Goal: Information Seeking & Learning: Learn about a topic

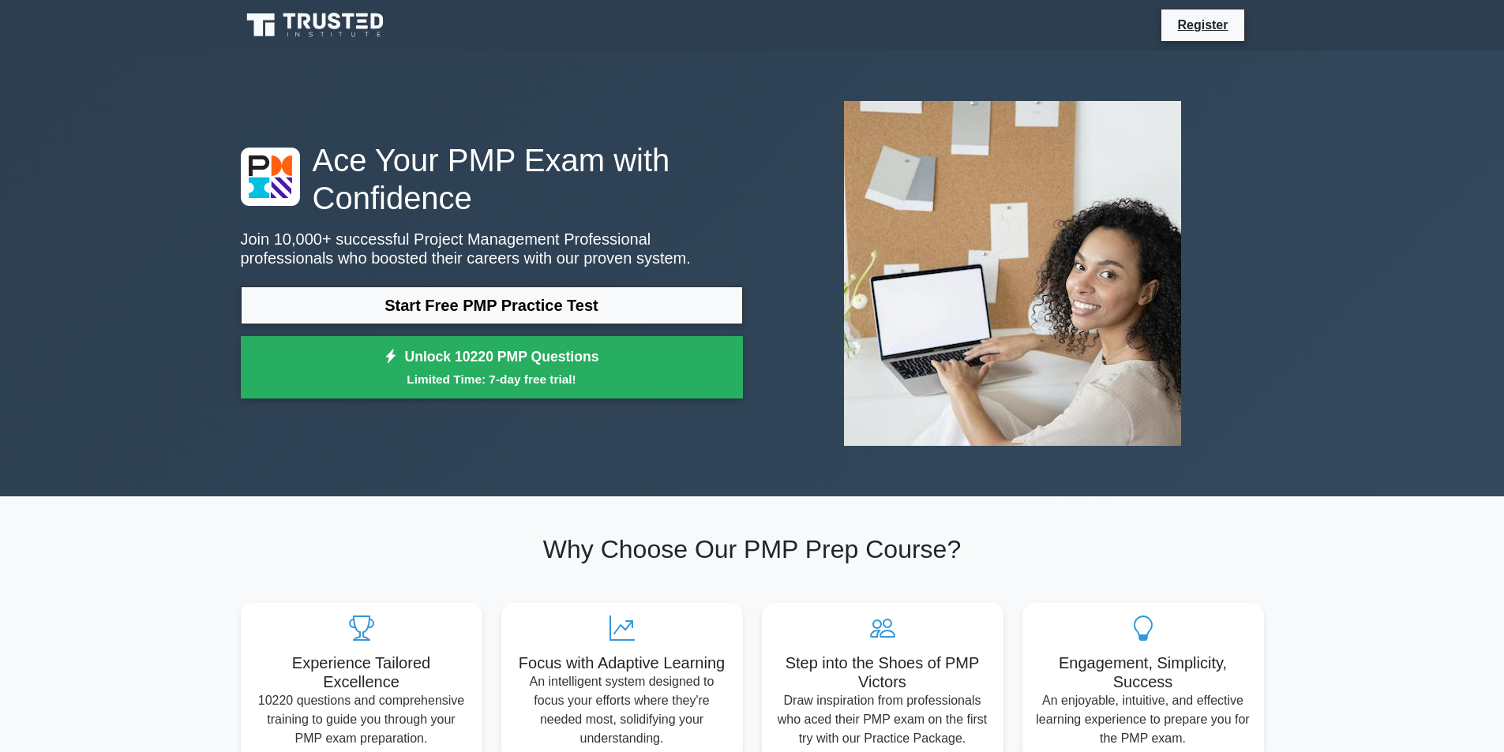
click at [486, 317] on link "Start Free PMP Practice Test" at bounding box center [492, 306] width 502 height 38
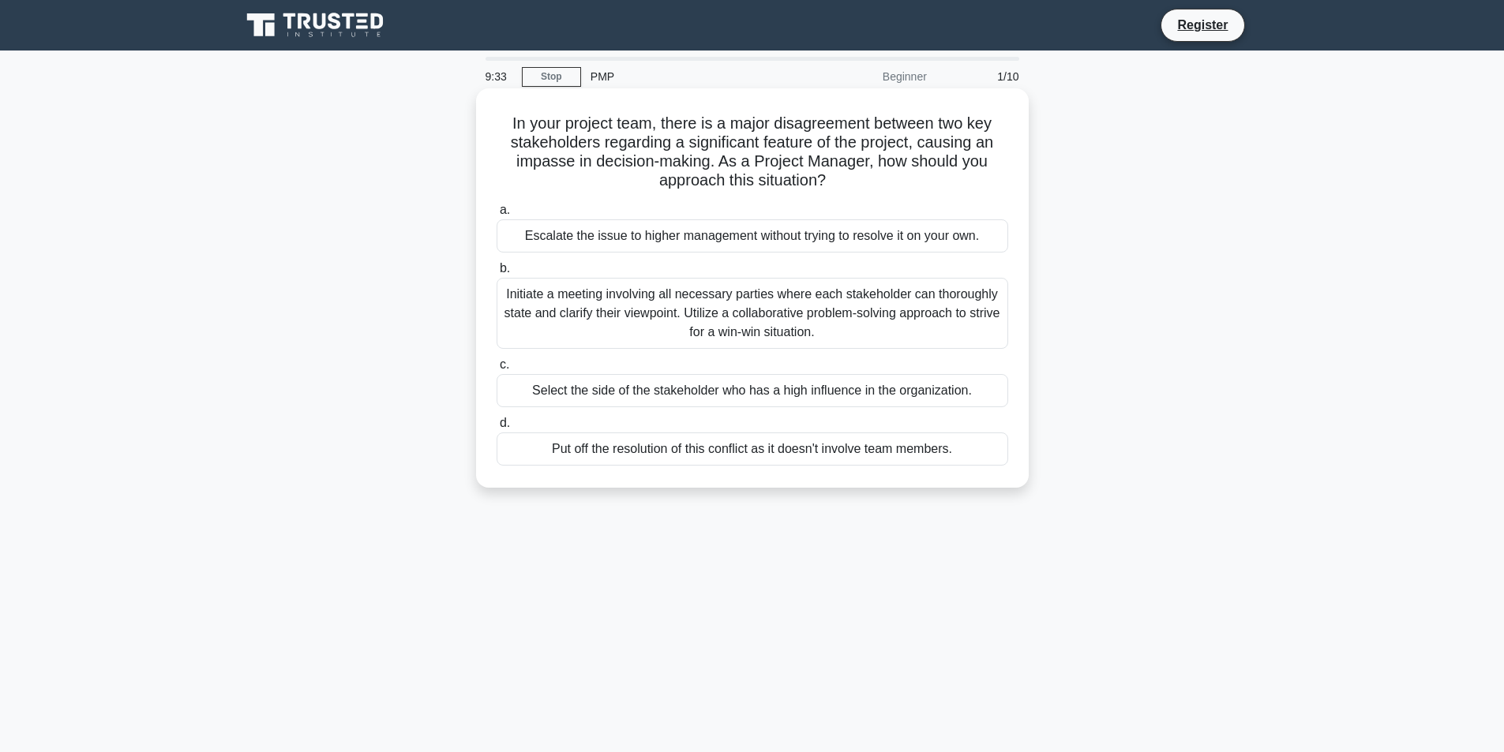
click at [663, 313] on div "Initiate a meeting involving all necessary parties where each stakeholder can t…" at bounding box center [753, 313] width 512 height 71
click at [497, 274] on input "b. Initiate a meeting involving all necessary parties where each stakeholder ca…" at bounding box center [497, 269] width 0 height 10
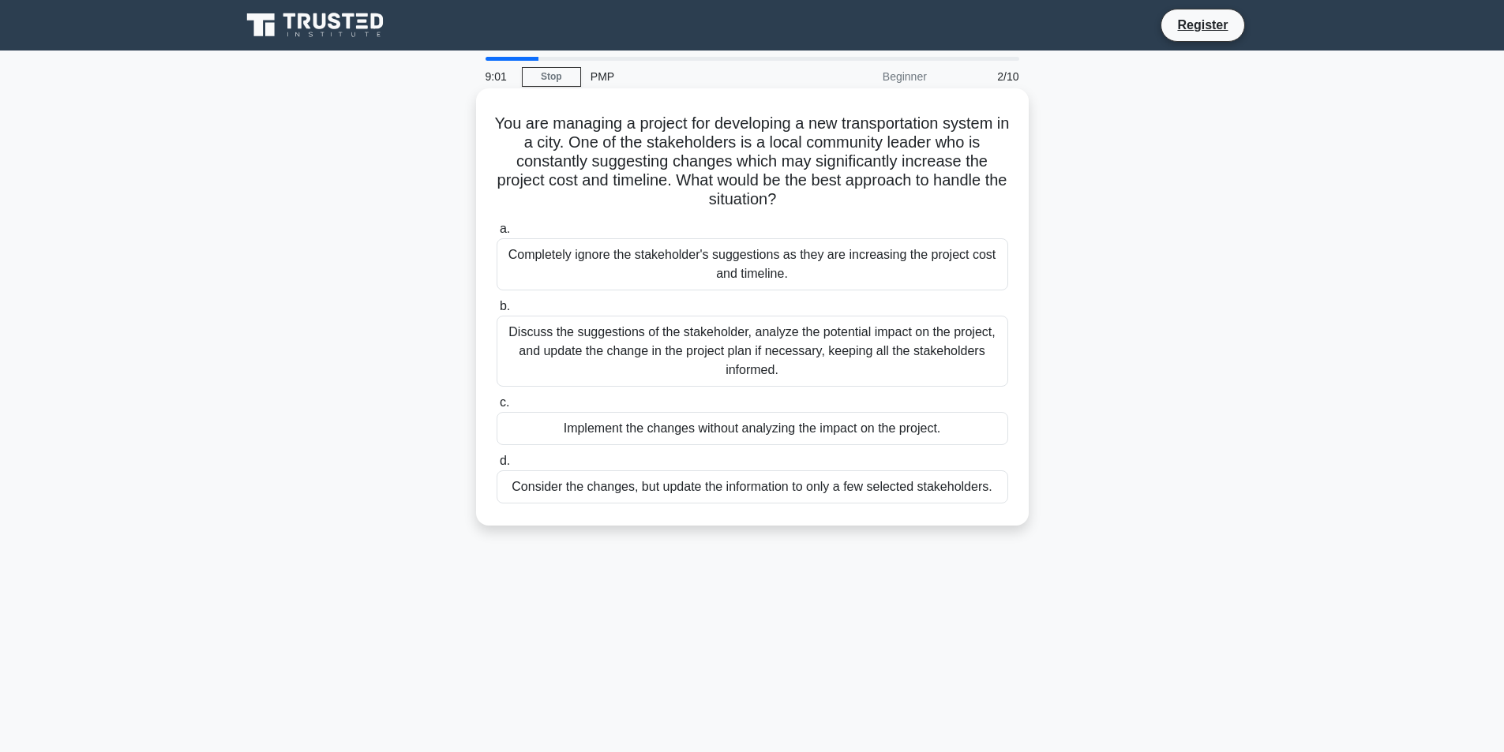
click at [825, 347] on div "Discuss the suggestions of the stakeholder, analyze the potential impact on the…" at bounding box center [753, 351] width 512 height 71
click at [497, 312] on input "b. Discuss the suggestions of the stakeholder, analyze the potential impact on …" at bounding box center [497, 307] width 0 height 10
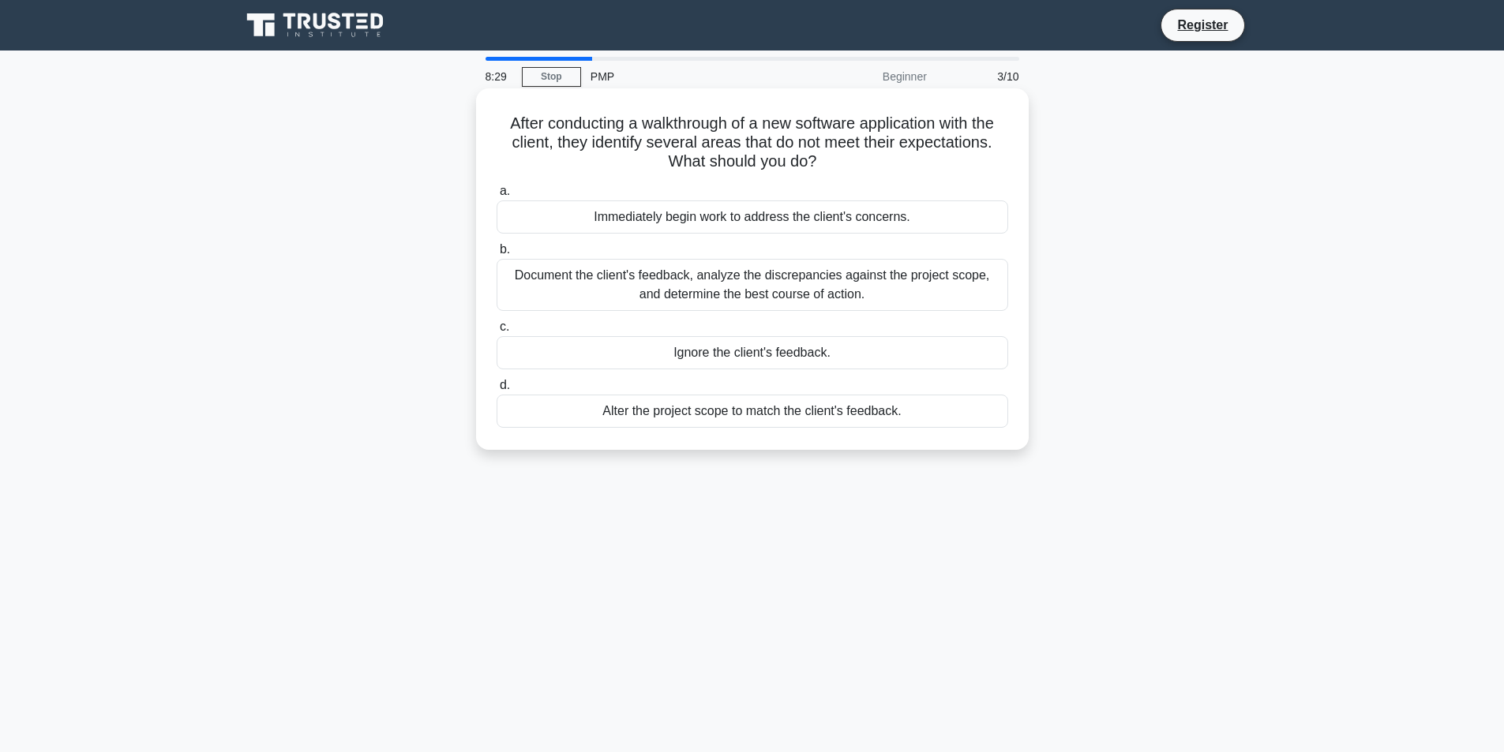
click at [637, 278] on div "Document the client's feedback, analyze the discrepancies against the project s…" at bounding box center [753, 285] width 512 height 52
click at [497, 255] on input "b. Document the client's feedback, analyze the discrepancies against the projec…" at bounding box center [497, 250] width 0 height 10
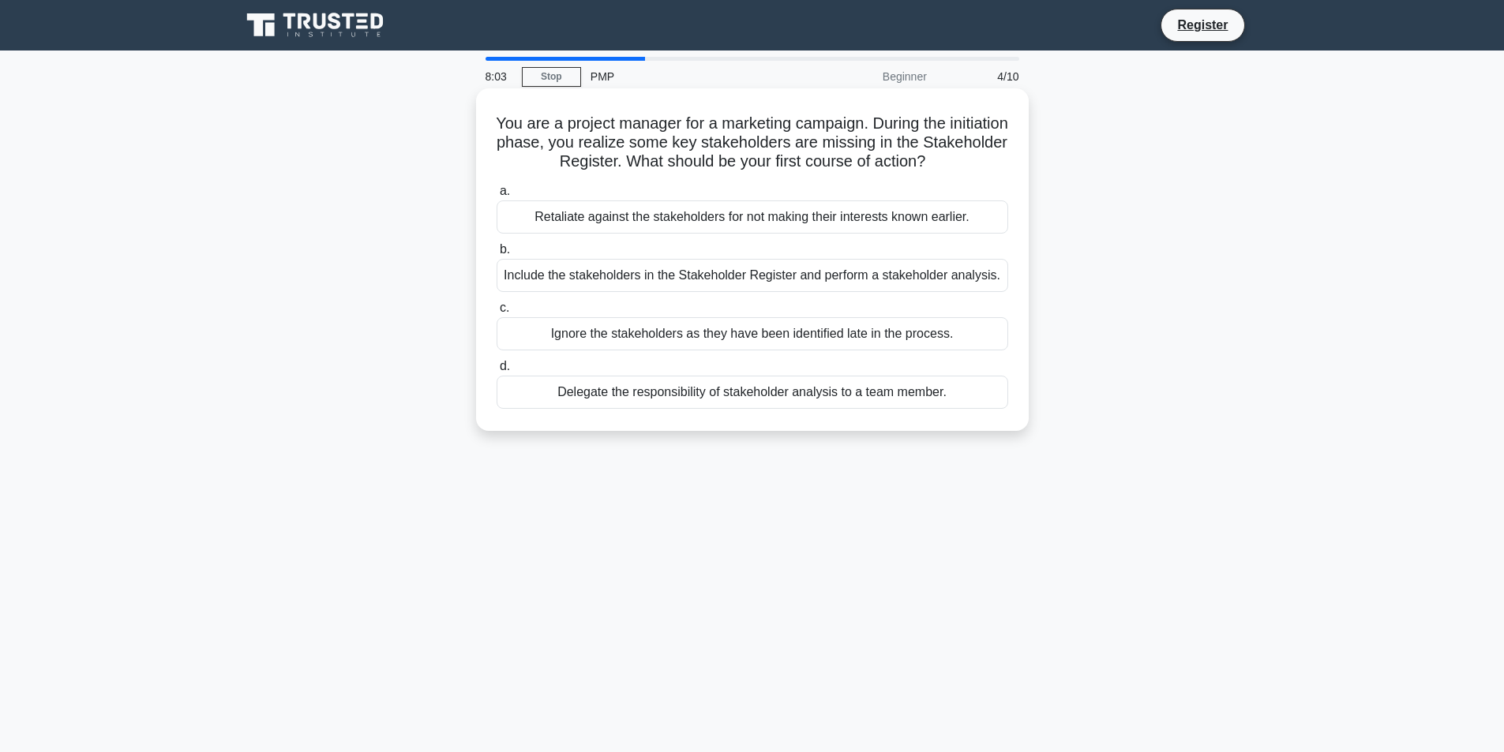
click at [734, 270] on div "Include the stakeholders in the Stakeholder Register and perform a stakeholder …" at bounding box center [753, 275] width 512 height 33
click at [497, 255] on input "b. Include the stakeholders in the Stakeholder Register and perform a stakehold…" at bounding box center [497, 250] width 0 height 10
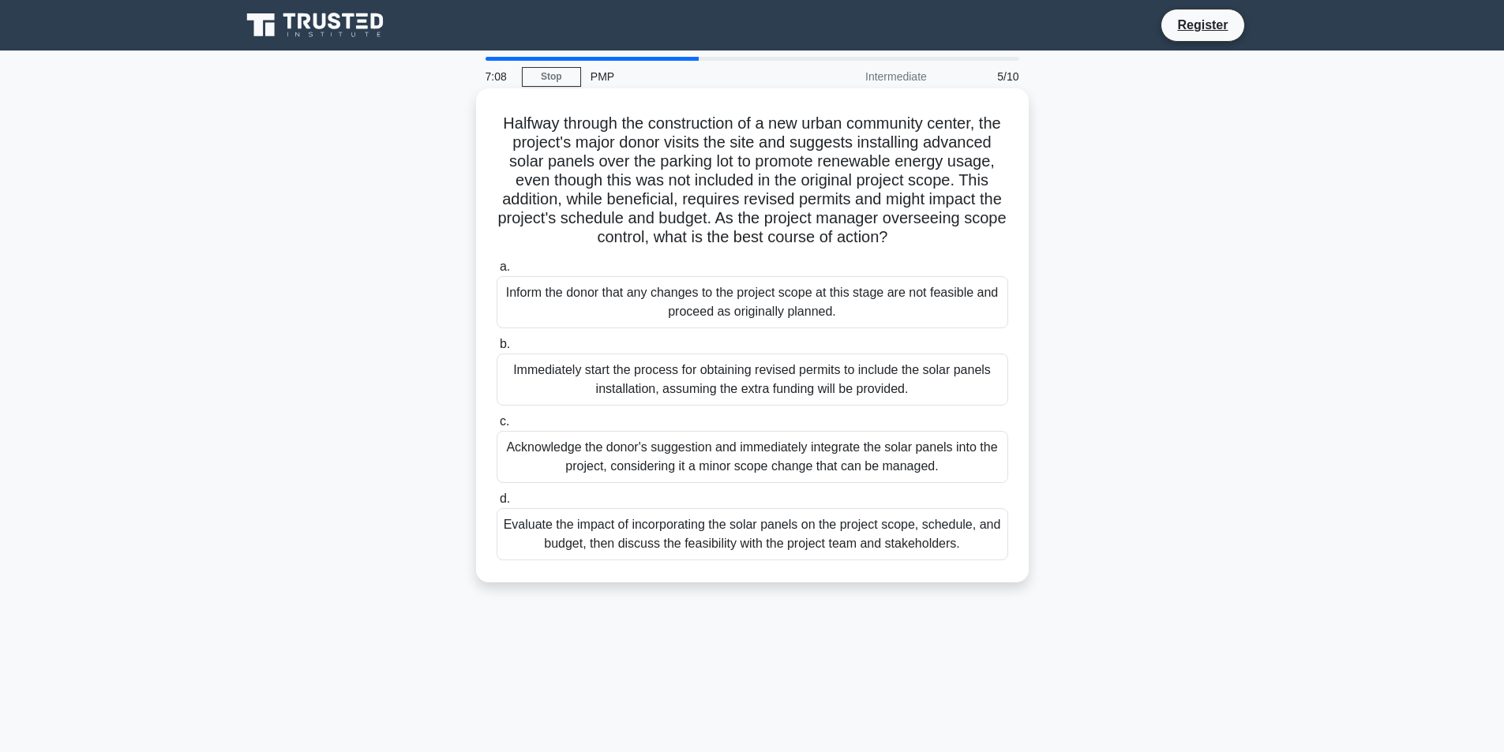
click at [654, 556] on div "Evaluate the impact of incorporating the solar panels on the project scope, sch…" at bounding box center [753, 534] width 512 height 52
click at [497, 504] on input "d. Evaluate the impact of incorporating the solar panels on the project scope, …" at bounding box center [497, 499] width 0 height 10
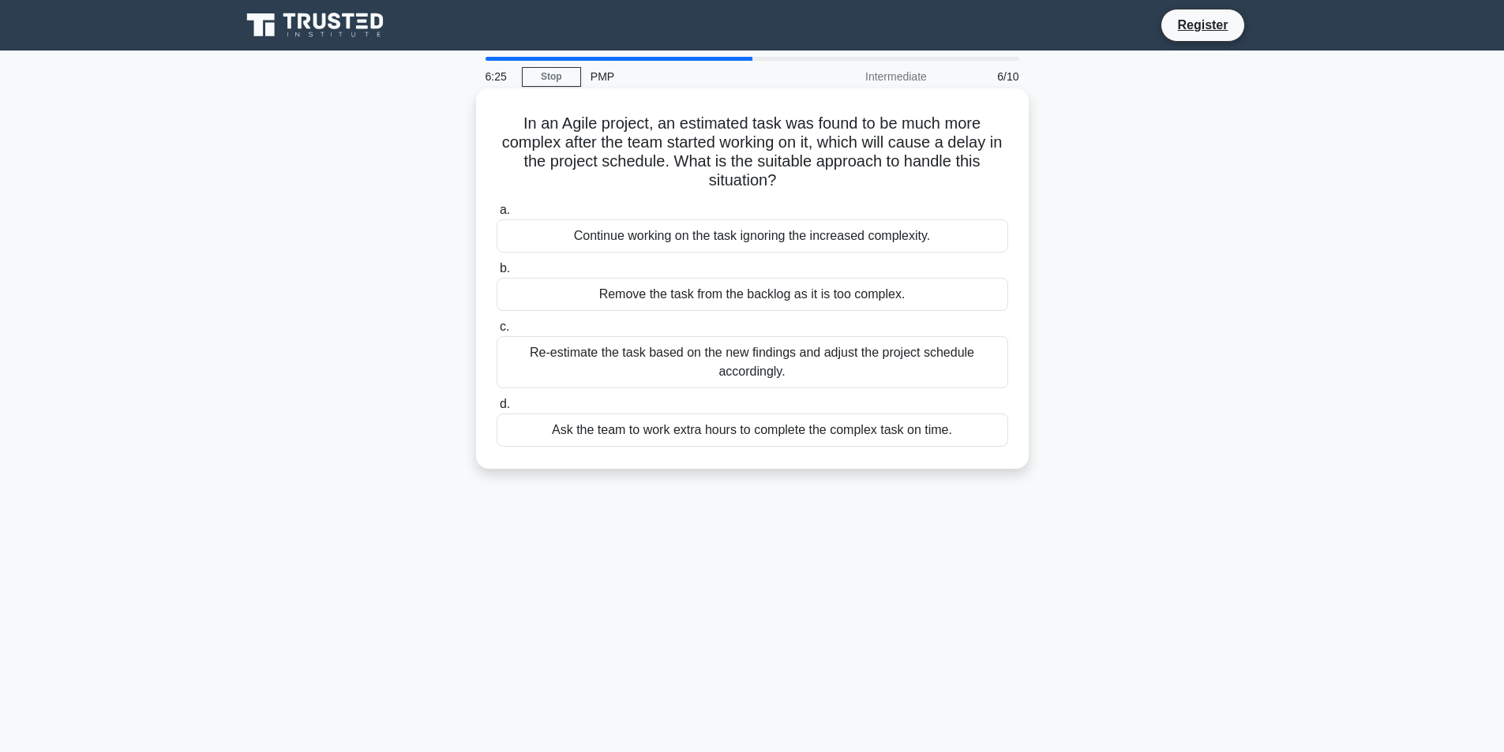
click at [718, 439] on div "Ask the team to work extra hours to complete the complex task on time." at bounding box center [753, 430] width 512 height 33
click at [497, 410] on input "d. Ask the team to work extra hours to complete the complex task on time." at bounding box center [497, 404] width 0 height 10
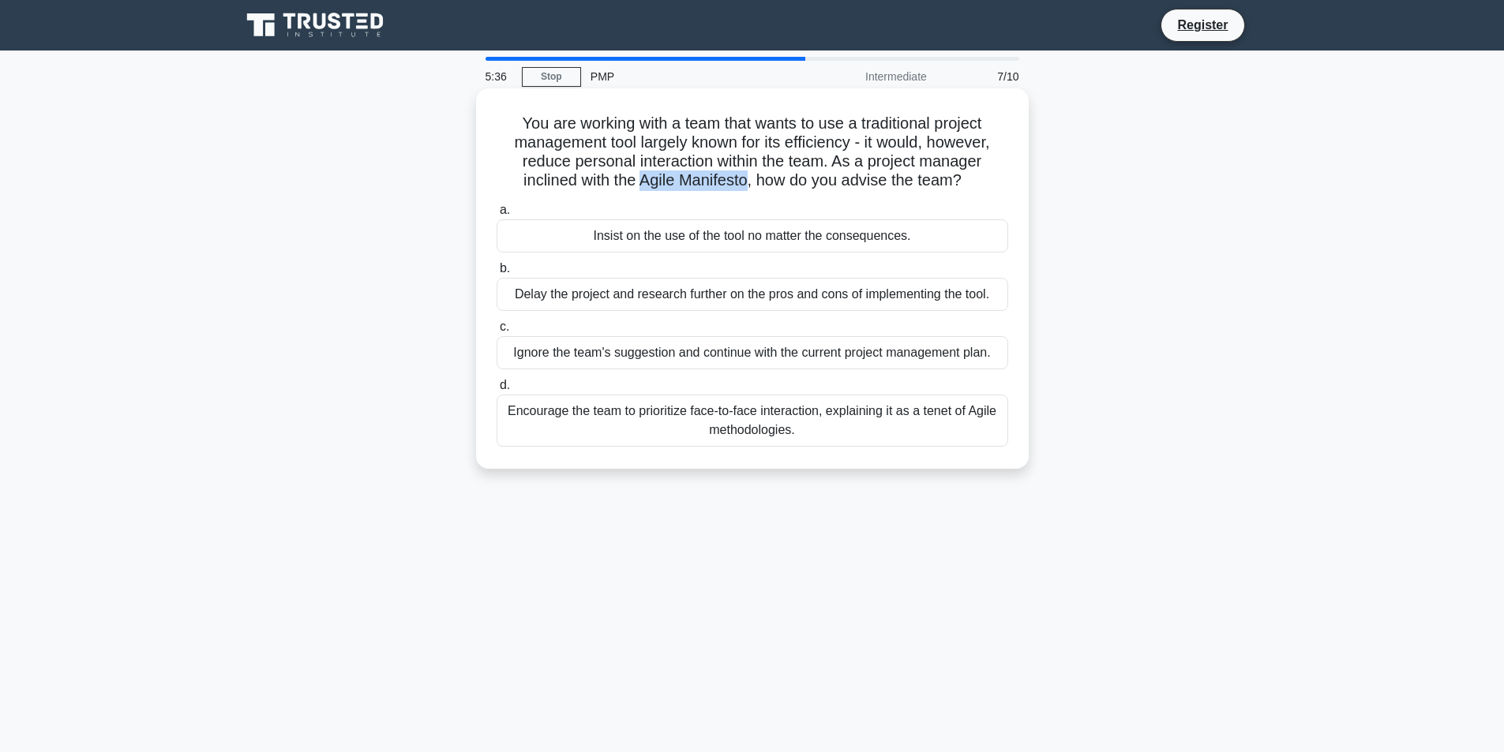
drag, startPoint x: 638, startPoint y: 184, endPoint x: 746, endPoint y: 179, distance: 108.3
click at [746, 179] on h5 "You are working with a team that wants to use a traditional project management …" at bounding box center [752, 152] width 515 height 77
copy h5 "Agile Manifesto"
click at [561, 420] on div "Encourage the team to prioritize face-to-face interaction, explaining it as a t…" at bounding box center [753, 421] width 512 height 52
click at [497, 391] on input "d. Encourage the team to prioritize face-to-face interaction, explaining it as …" at bounding box center [497, 386] width 0 height 10
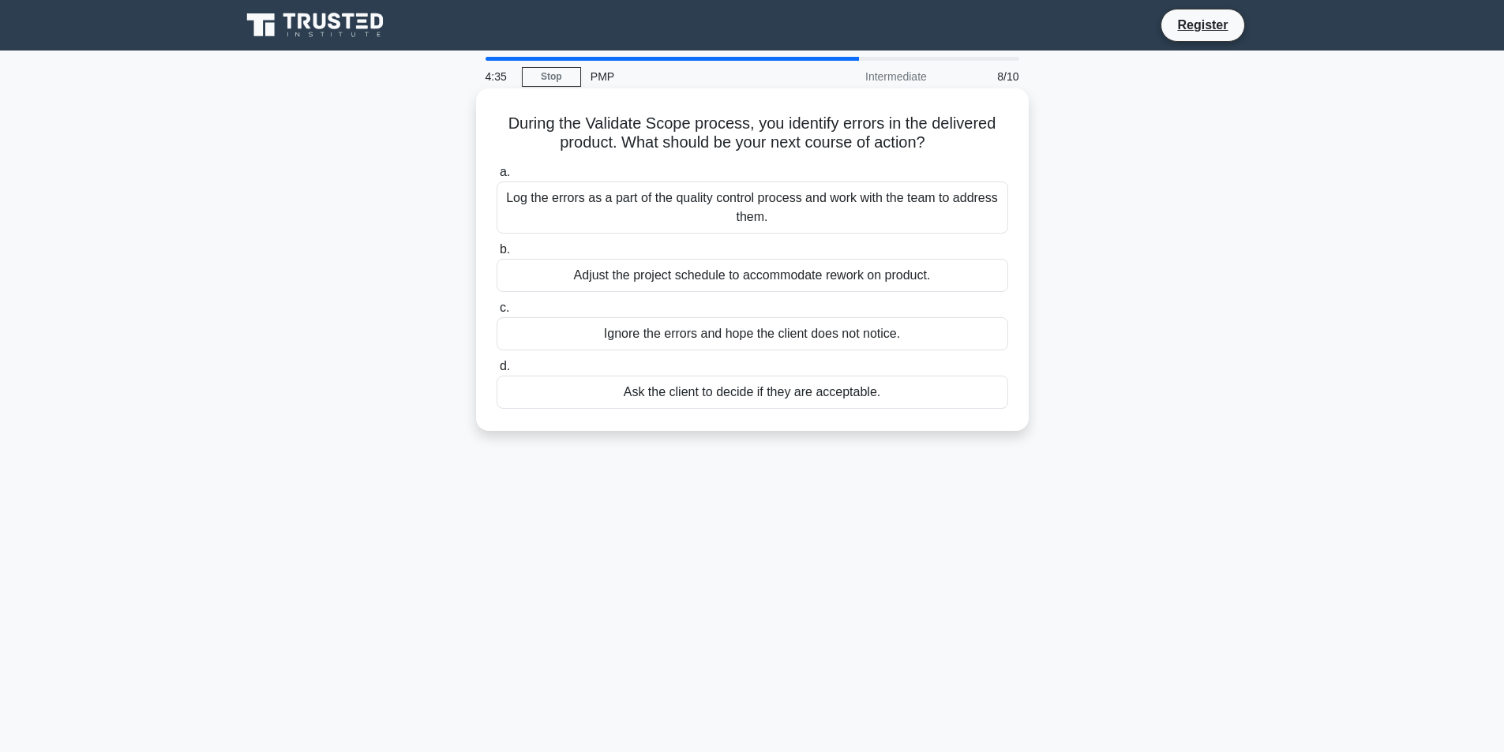
click at [725, 209] on div "Log the errors as a part of the quality control process and work with the team …" at bounding box center [753, 208] width 512 height 52
click at [497, 178] on input "a. Log the errors as a part of the quality control process and work with the te…" at bounding box center [497, 172] width 0 height 10
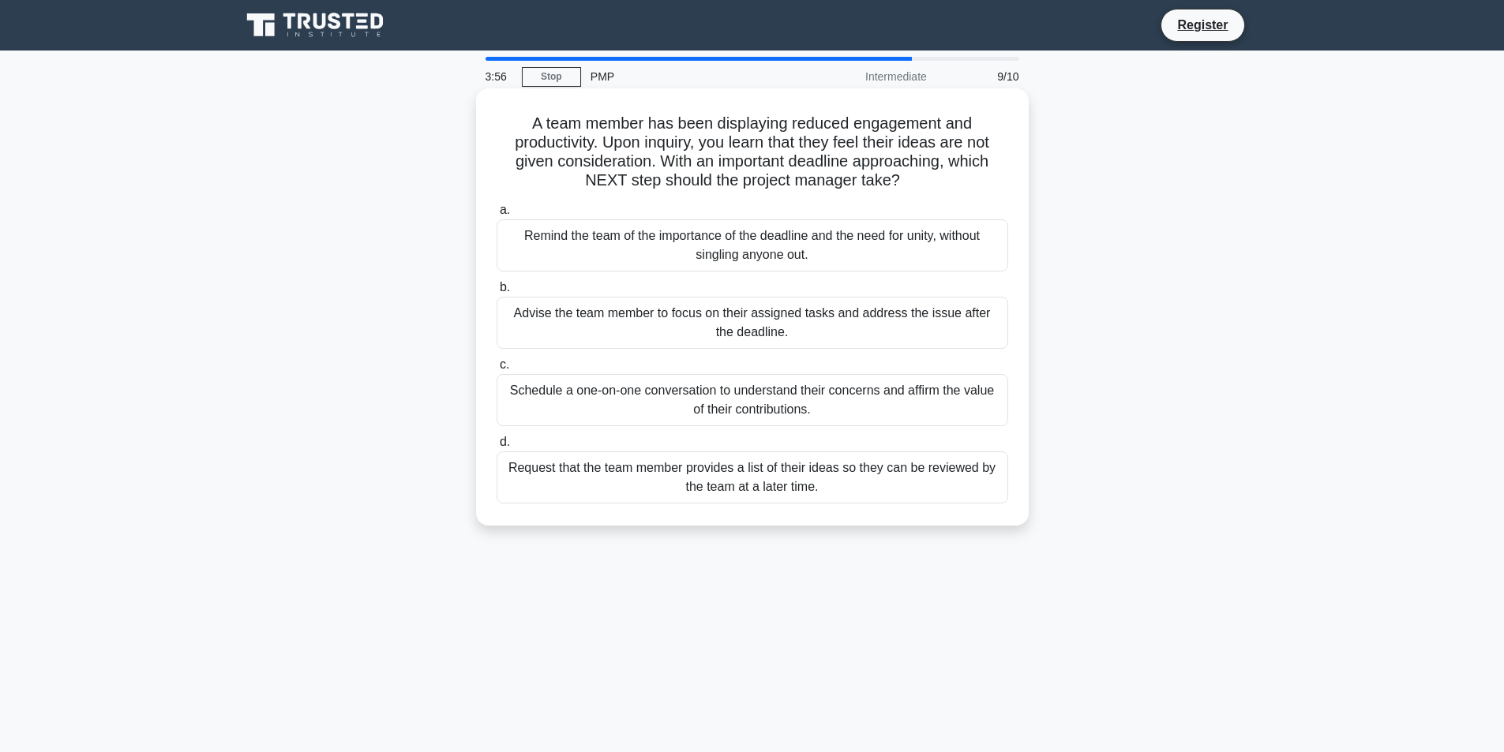
click at [639, 390] on div "Schedule a one-on-one conversation to understand their concerns and affirm the …" at bounding box center [753, 400] width 512 height 52
click at [497, 370] on input "c. Schedule a one-on-one conversation to understand their concerns and affirm t…" at bounding box center [497, 365] width 0 height 10
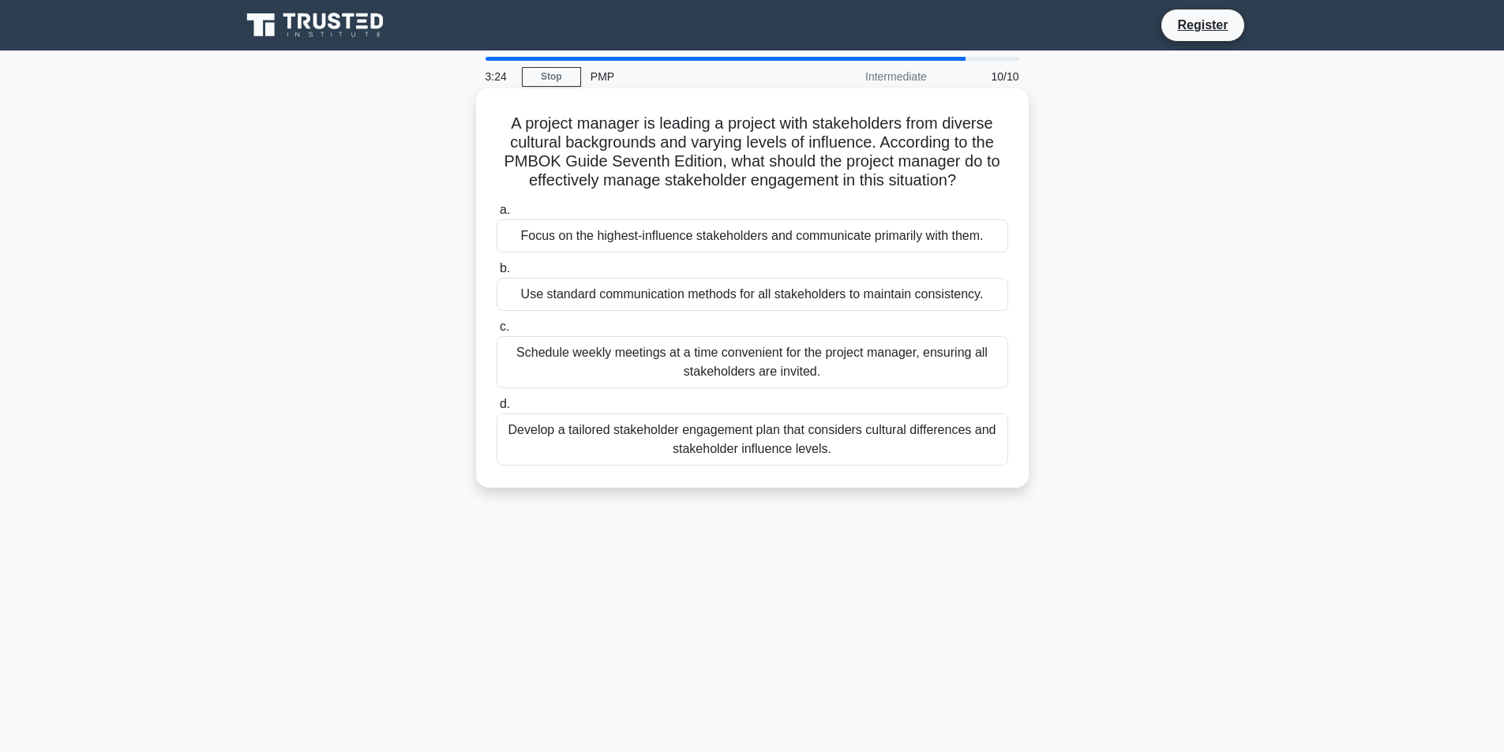
click at [843, 354] on div "Schedule weekly meetings at a time convenient for the project manager, ensuring…" at bounding box center [753, 362] width 512 height 52
click at [497, 332] on input "c. Schedule weekly meetings at a time convenient for the project manager, ensur…" at bounding box center [497, 327] width 0 height 10
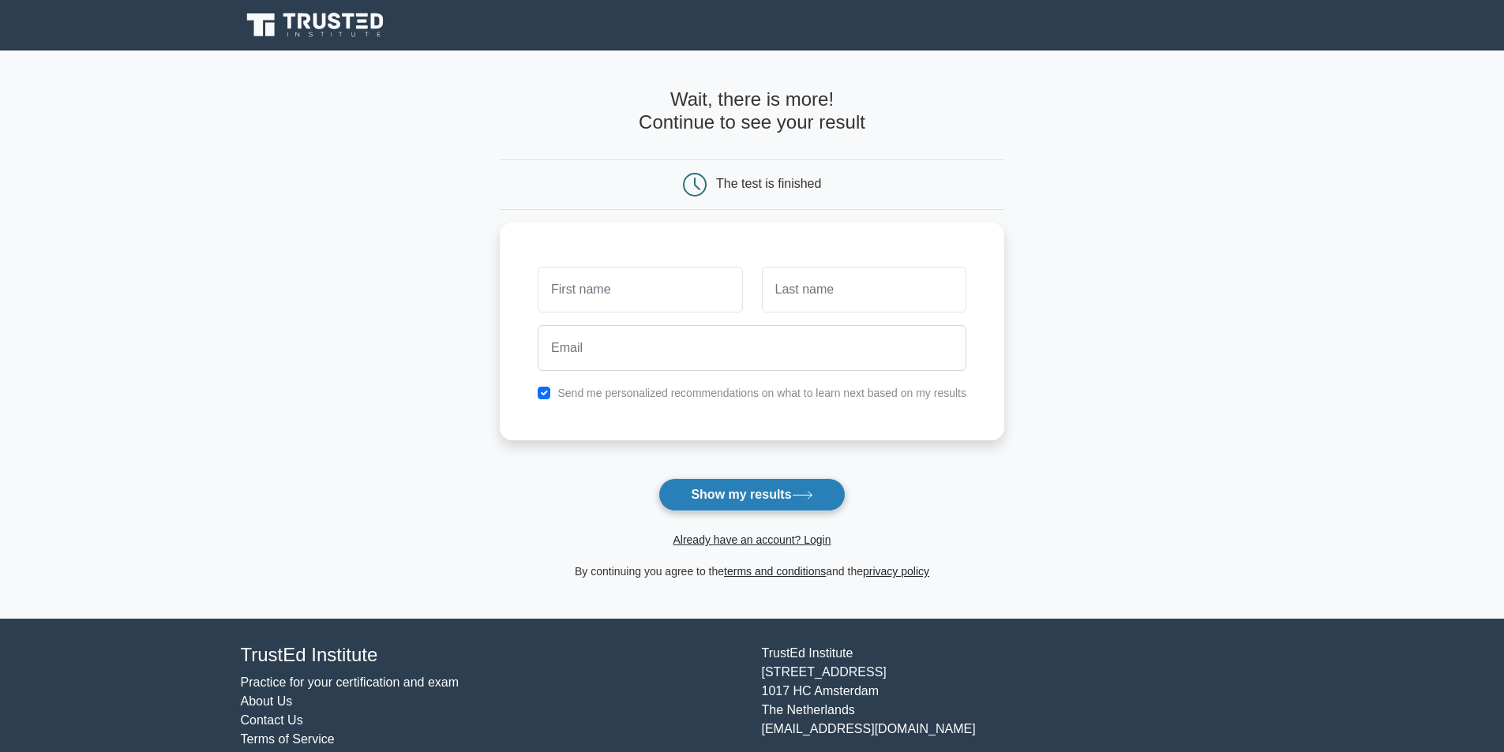
click at [747, 486] on button "Show my results" at bounding box center [751, 494] width 186 height 33
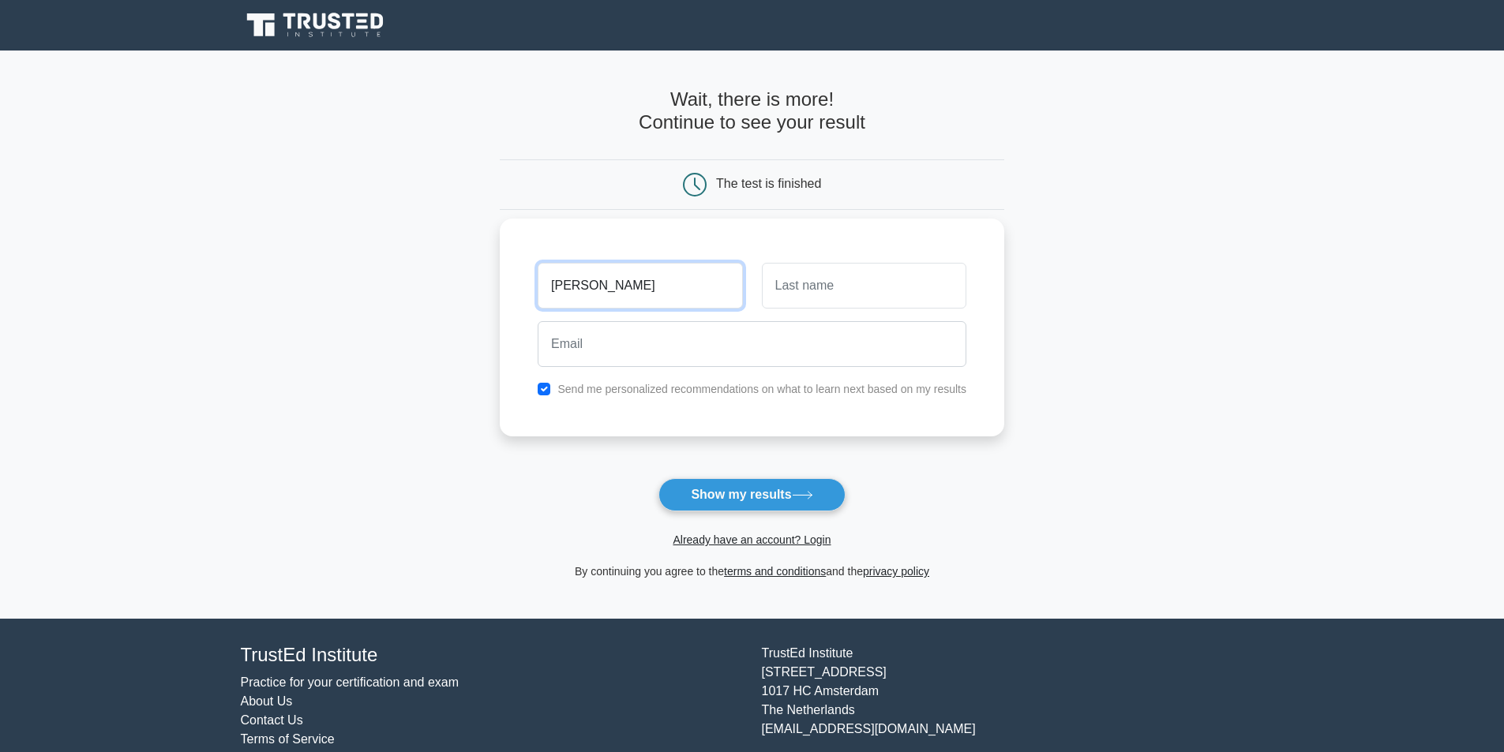
type input "[PERSON_NAME]"
type input "kirdi"
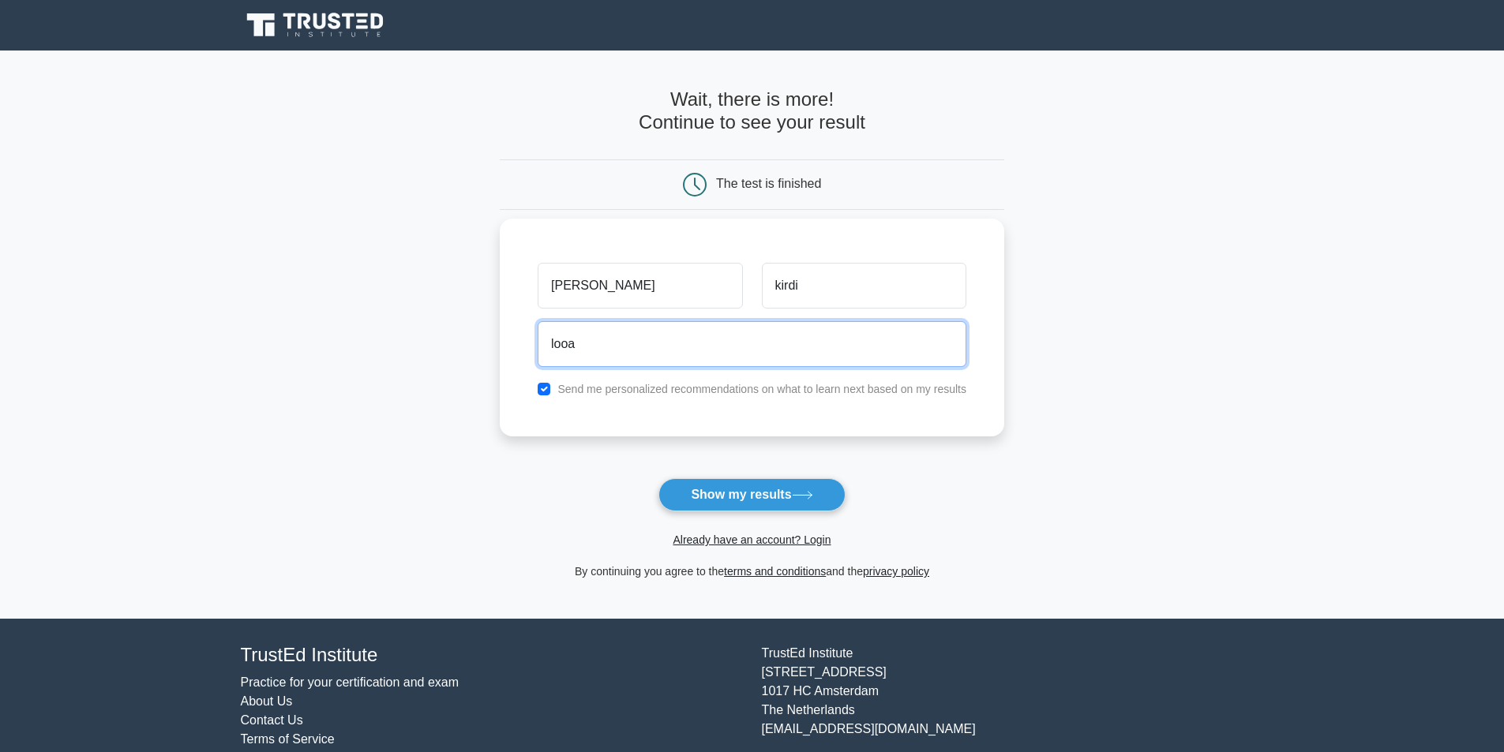
type input "[EMAIL_ADDRESS][DOMAIN_NAME]"
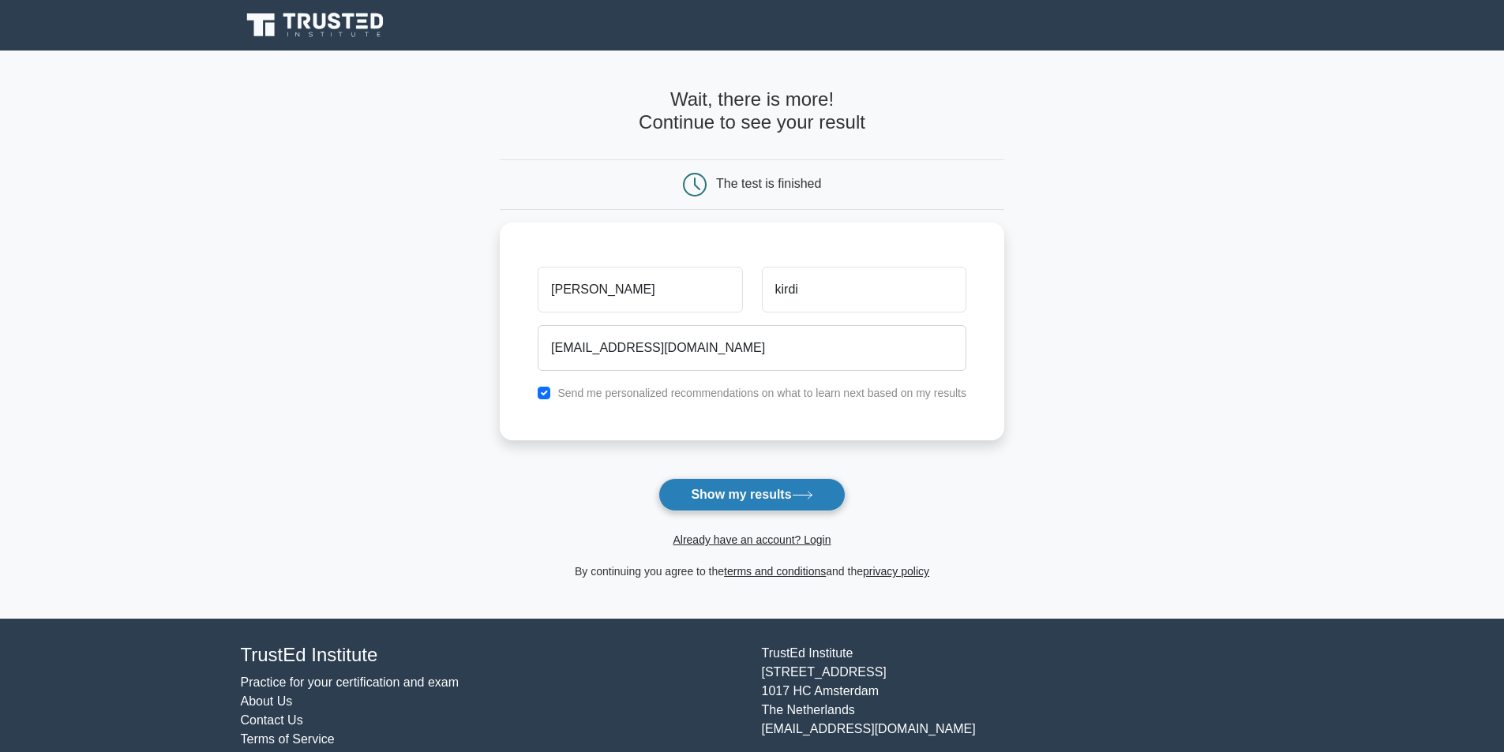
click at [717, 500] on button "Show my results" at bounding box center [751, 494] width 186 height 33
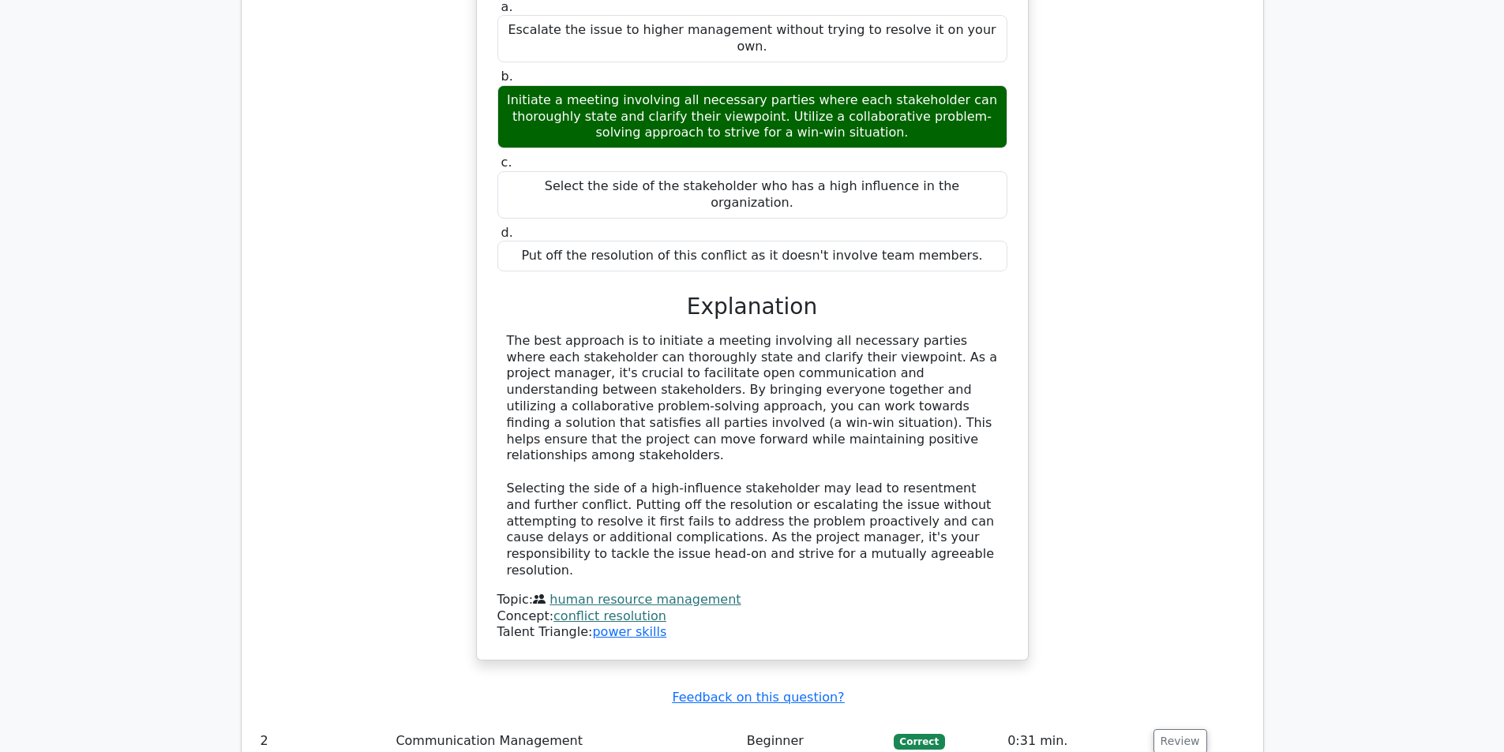
scroll to position [1658, 0]
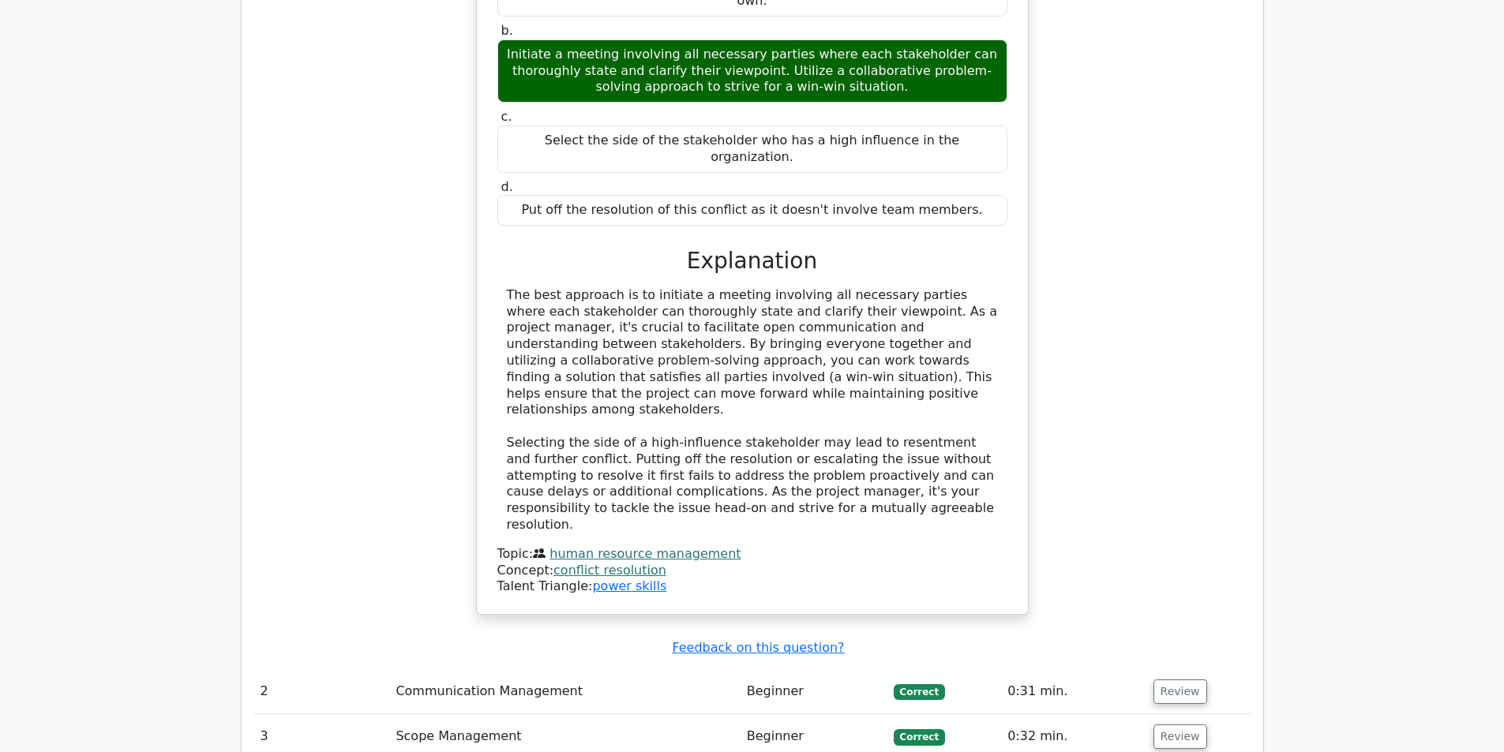
click at [752, 669] on td "Beginner" at bounding box center [813, 691] width 147 height 45
click at [461, 669] on td "Communication Management" at bounding box center [564, 691] width 351 height 45
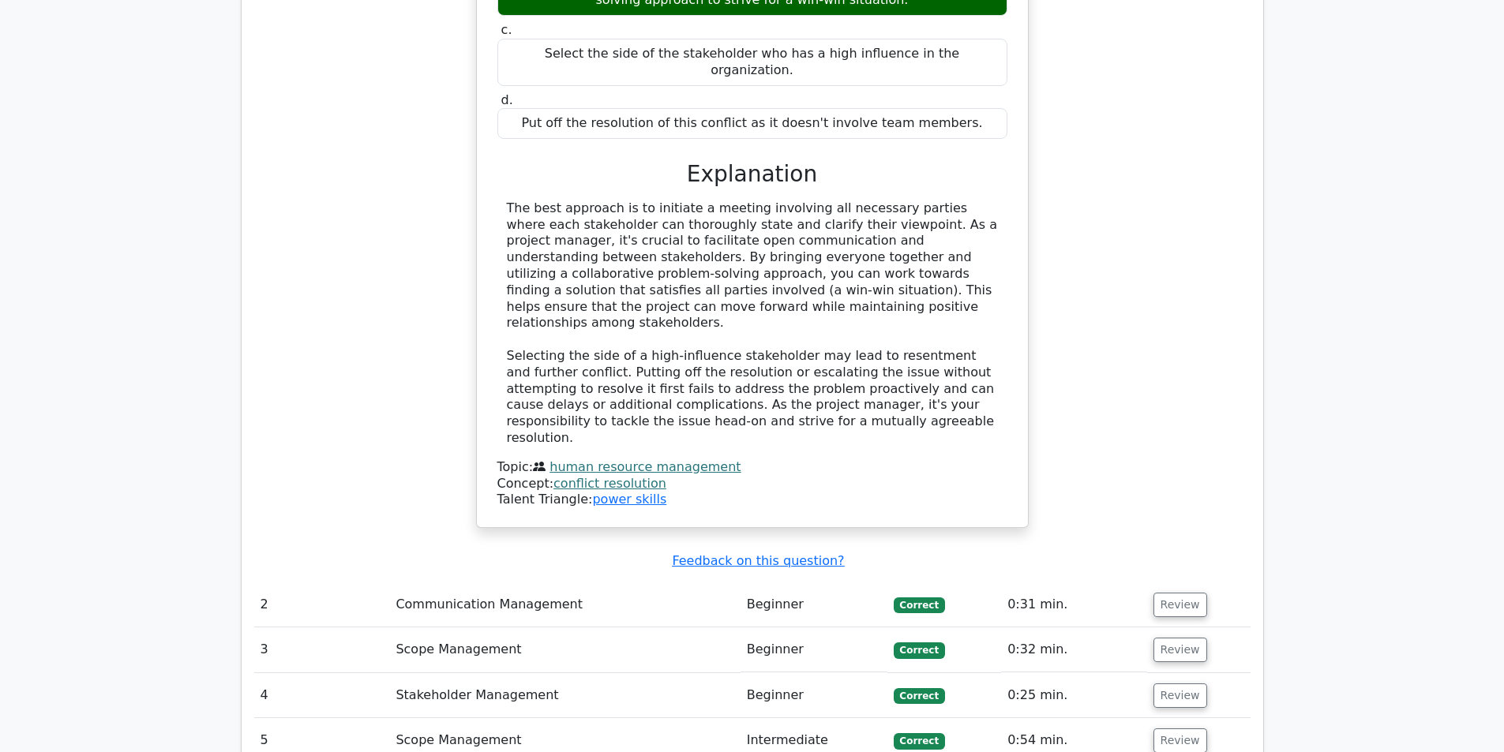
scroll to position [1895, 0]
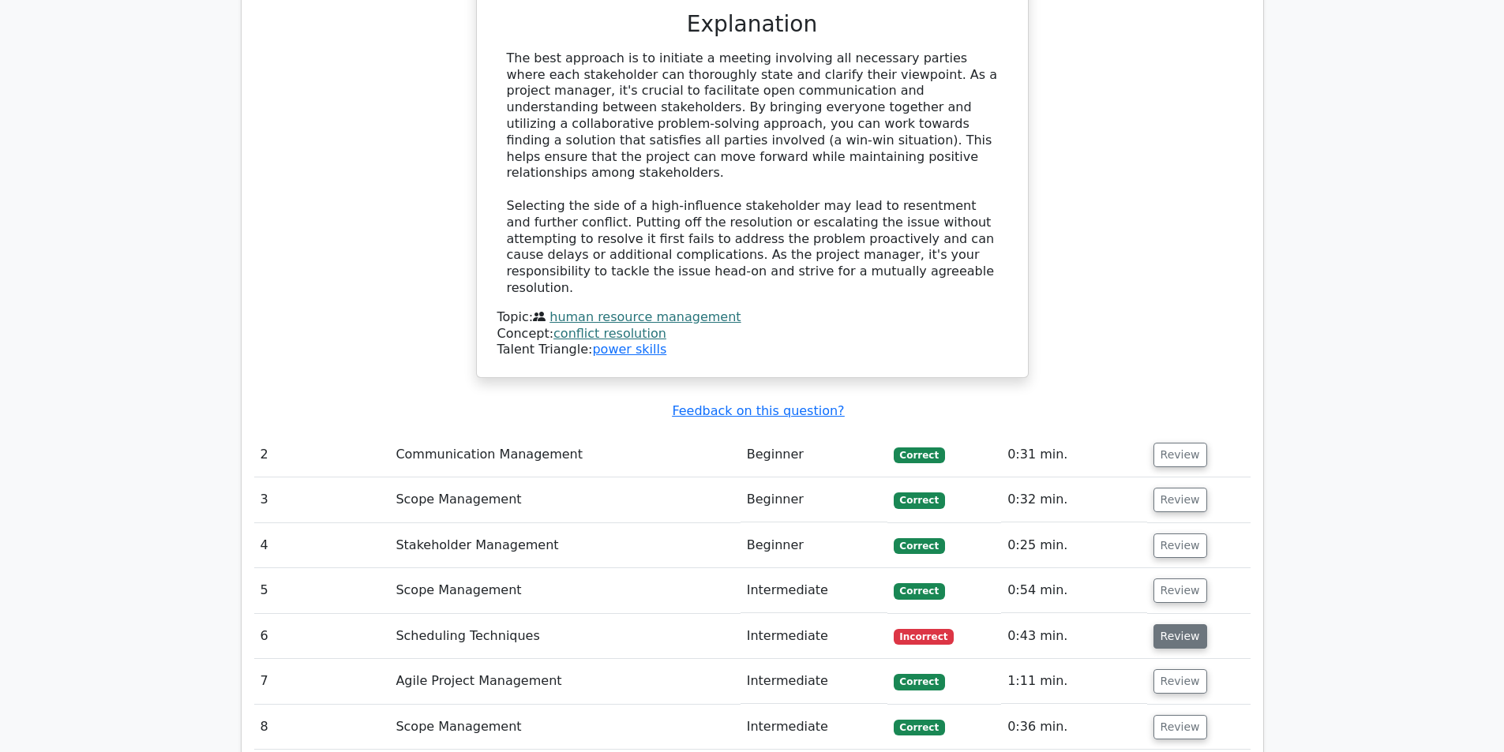
click at [1170, 624] on button "Review" at bounding box center [1180, 636] width 54 height 24
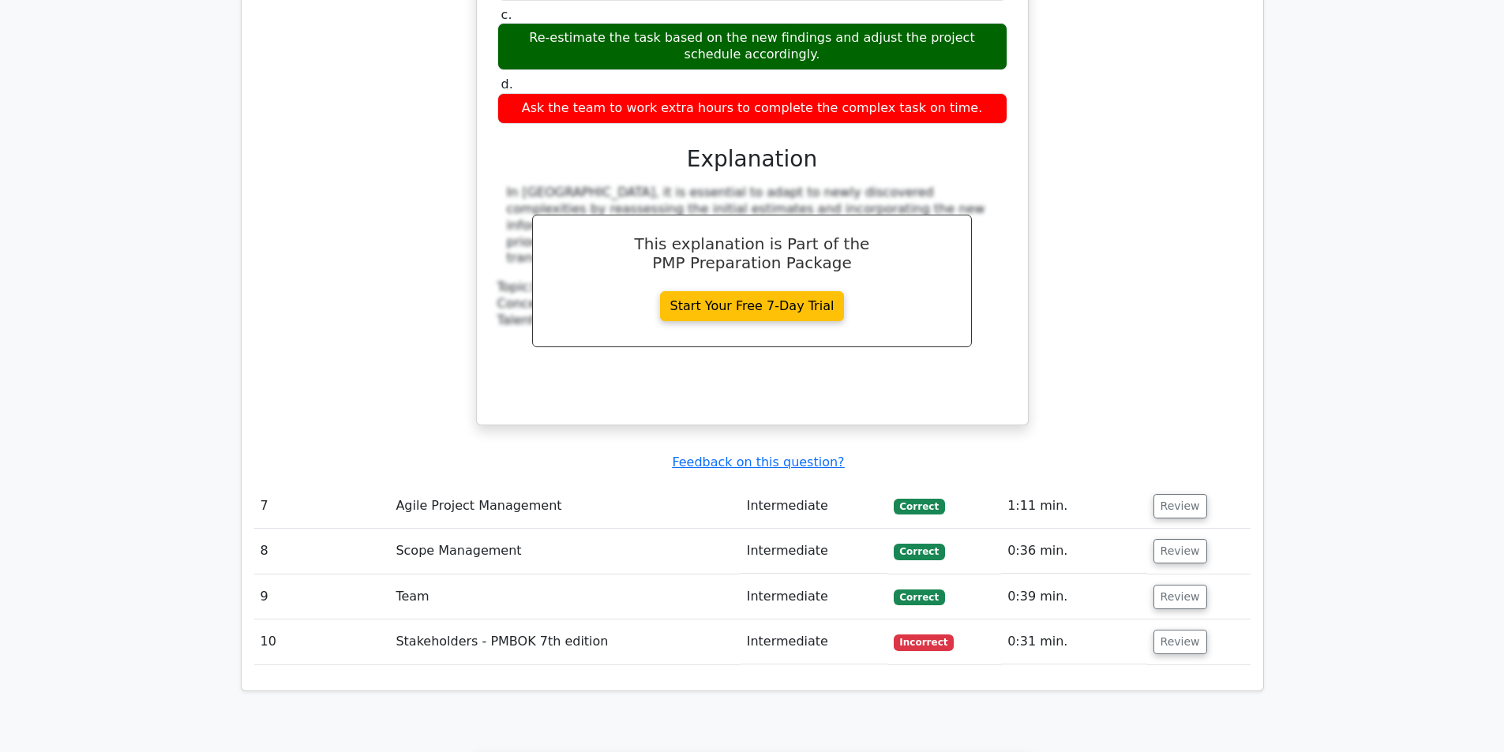
scroll to position [2763, 0]
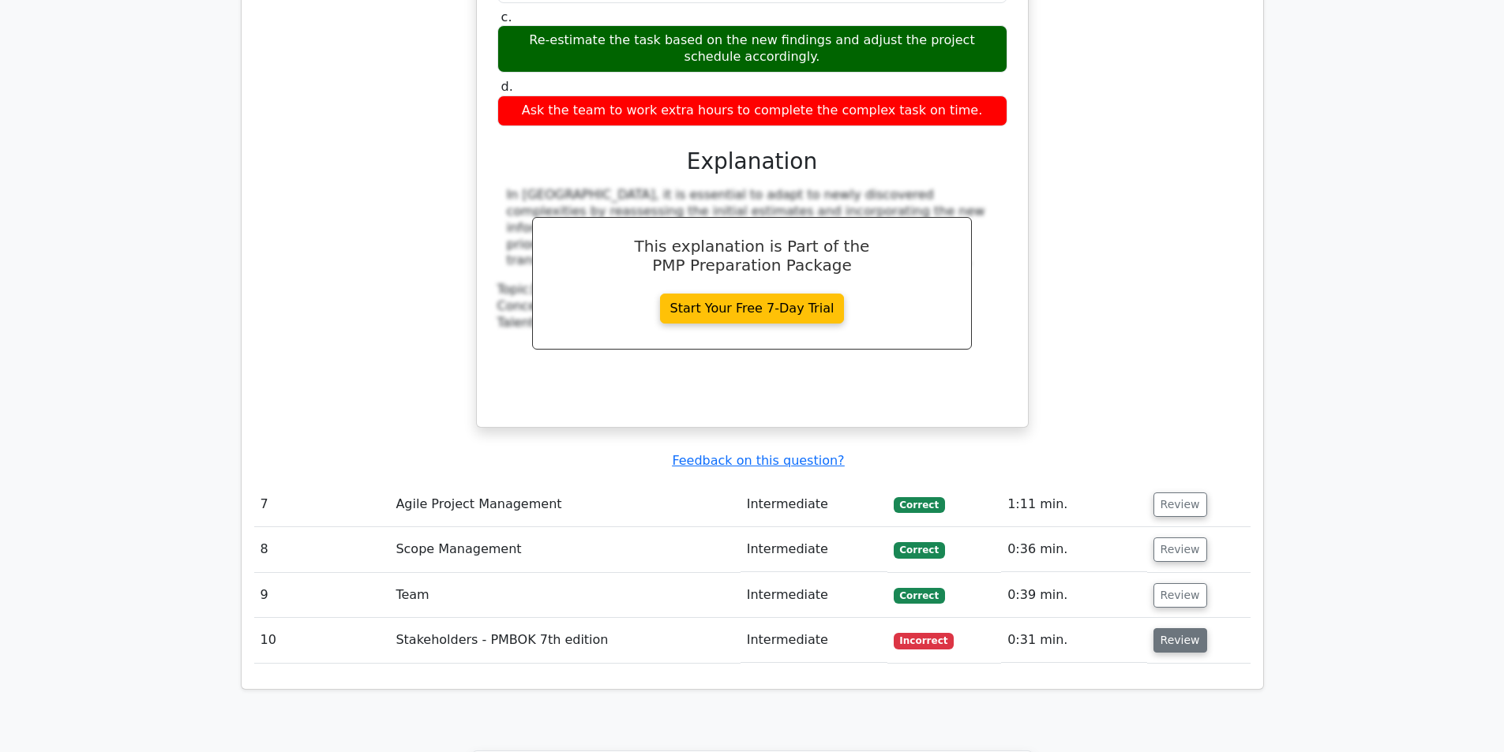
click at [1166, 628] on button "Review" at bounding box center [1180, 640] width 54 height 24
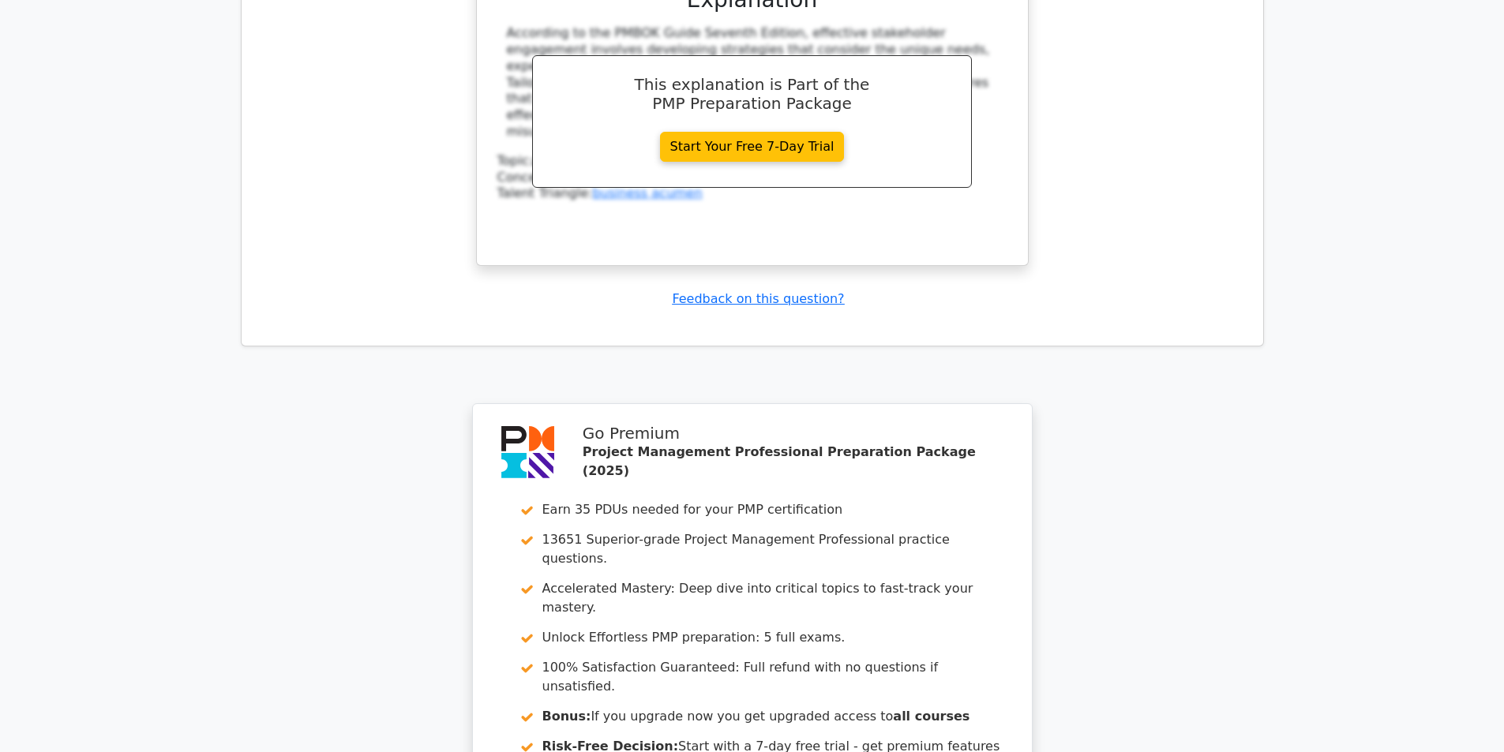
scroll to position [4040, 0]
